Goal: Information Seeking & Learning: Learn about a topic

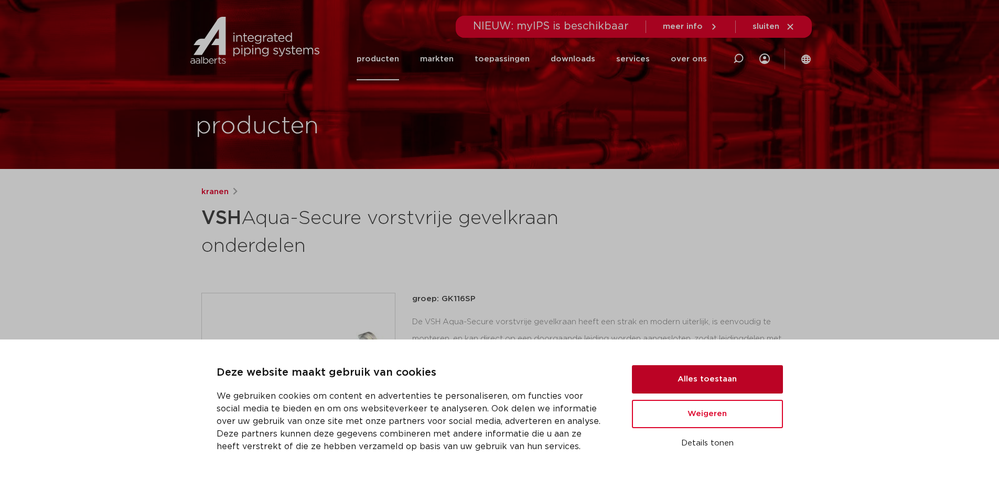
click at [727, 378] on button "Alles toestaan" at bounding box center [707, 379] width 151 height 28
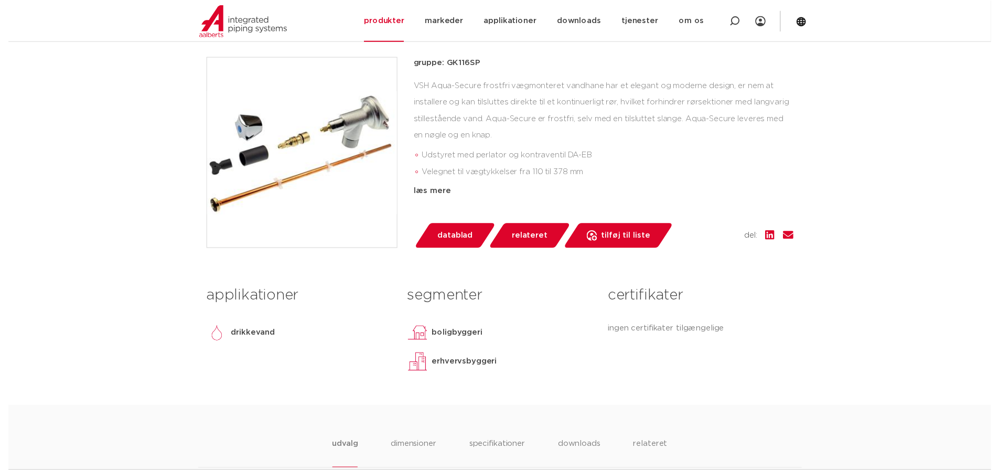
scroll to position [157, 0]
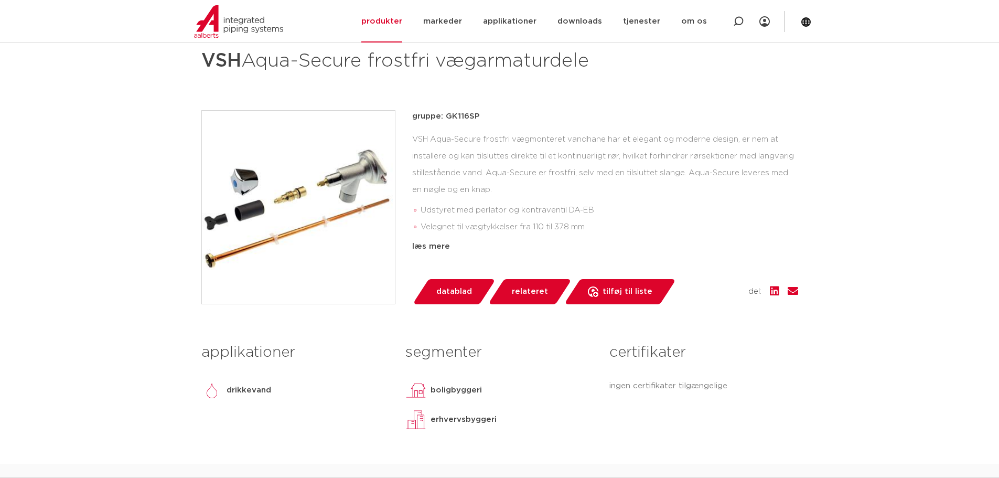
click at [451, 288] on font "datablad" at bounding box center [454, 291] width 36 height 8
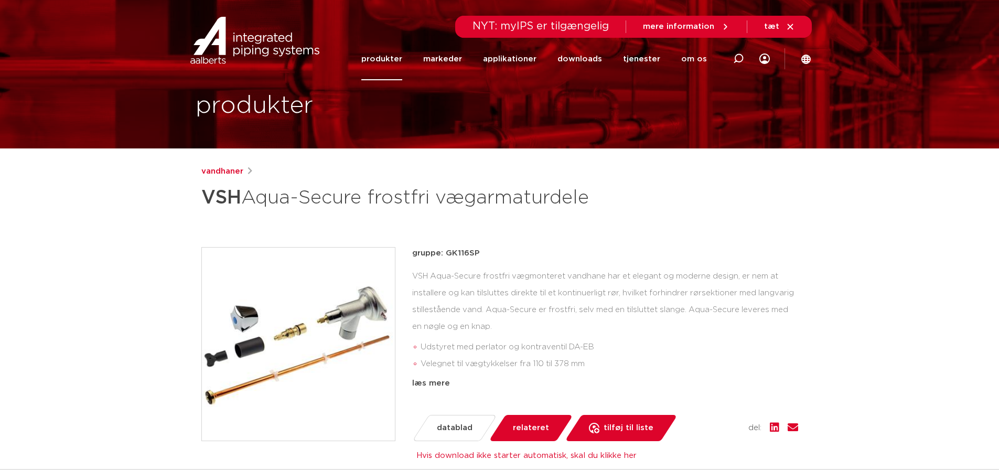
scroll to position [0, 0]
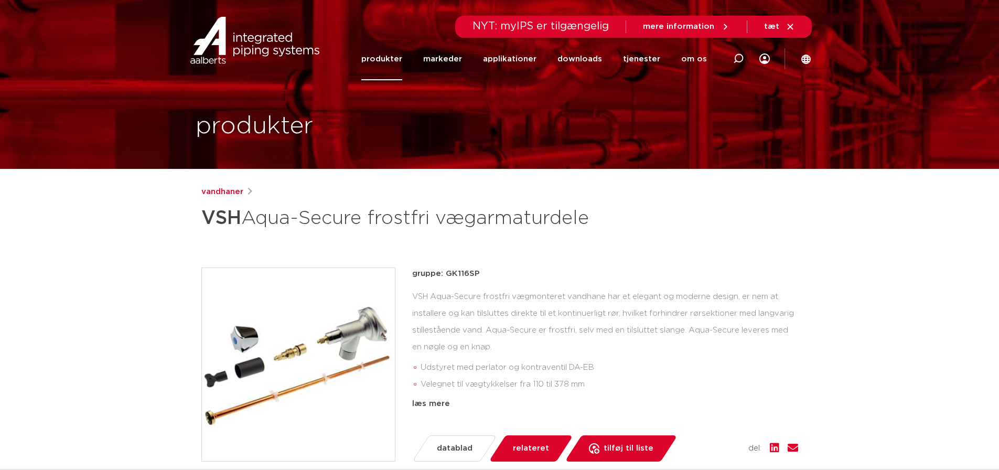
click at [280, 332] on img at bounding box center [298, 364] width 193 height 193
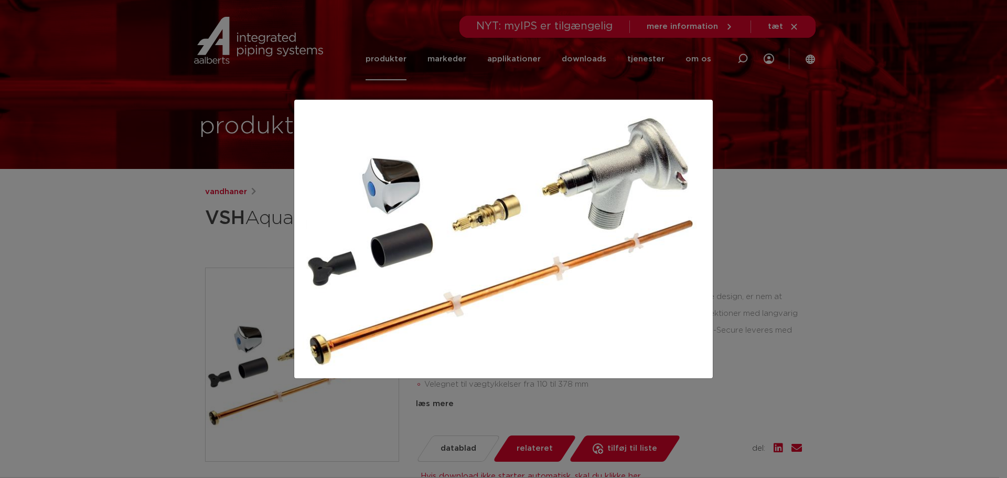
click at [779, 227] on div at bounding box center [503, 239] width 1007 height 478
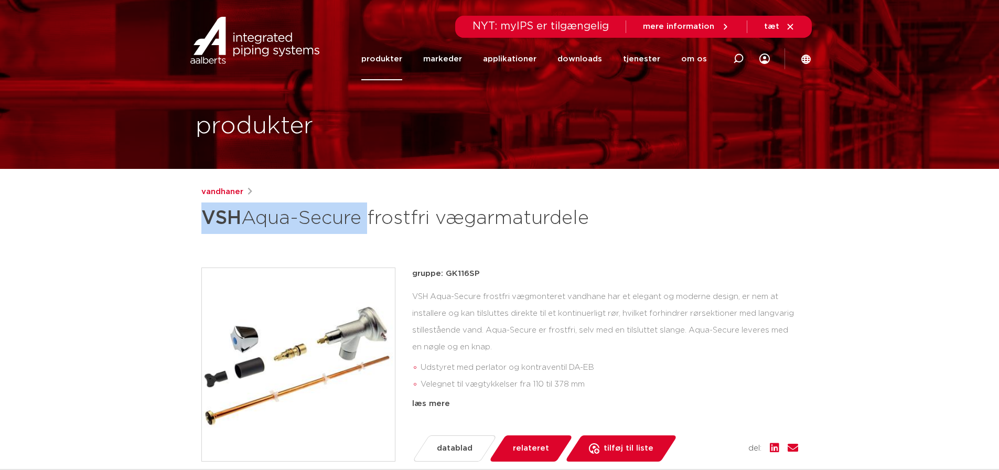
drag, startPoint x: 200, startPoint y: 219, endPoint x: 365, endPoint y: 226, distance: 165.3
click at [365, 226] on div "vandhaner VSH Aqua-Secure frostfri vægarmaturdele gruppe: GK116SP Udstyret med …" at bounding box center [499, 414] width 613 height 456
copy h1 "VSH Aqua-Secure"
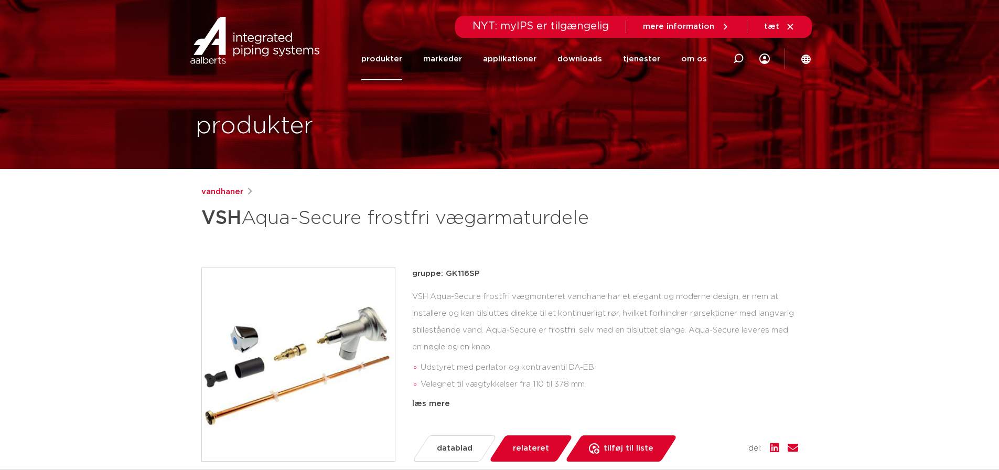
click at [794, 247] on div "vandhaner VSH Aqua-Secure frostfri vægarmaturdele gruppe: GK116SP Udstyret med …" at bounding box center [499, 414] width 613 height 456
